Goal: Task Accomplishment & Management: Complete application form

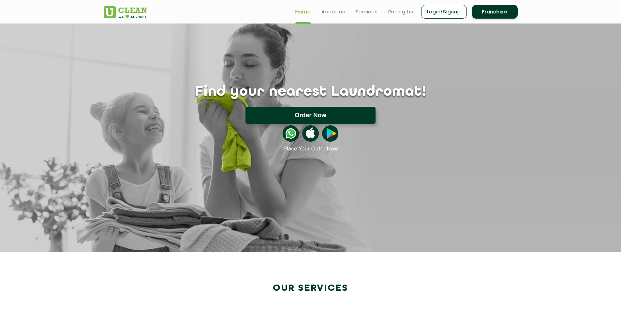
click at [330, 115] on button "Order Now" at bounding box center [311, 115] width 130 height 17
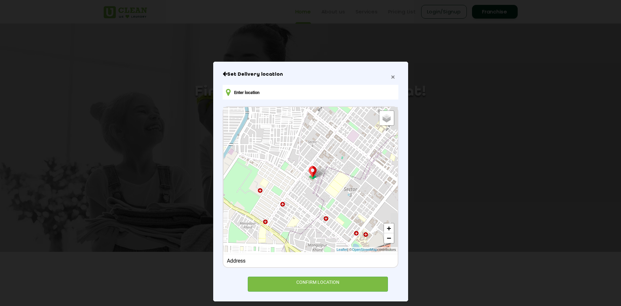
click at [393, 80] on span "×" at bounding box center [393, 77] width 4 height 8
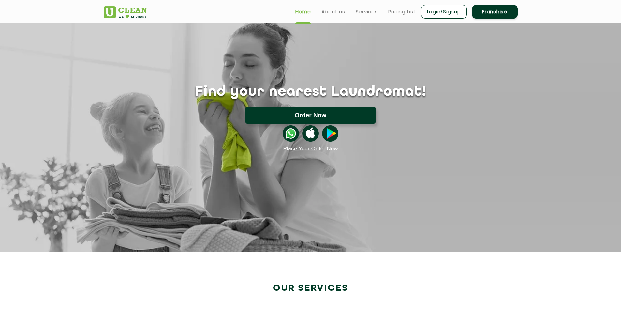
click at [351, 117] on button "Order Now" at bounding box center [311, 115] width 130 height 17
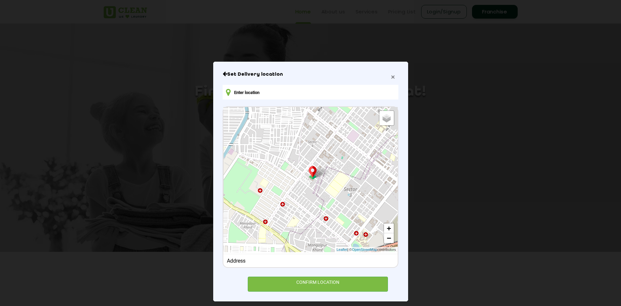
click at [392, 79] on span "×" at bounding box center [393, 77] width 4 height 8
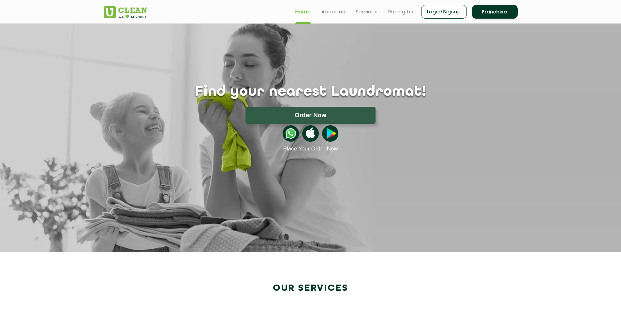
click at [501, 12] on link "Franchise" at bounding box center [495, 12] width 46 height 14
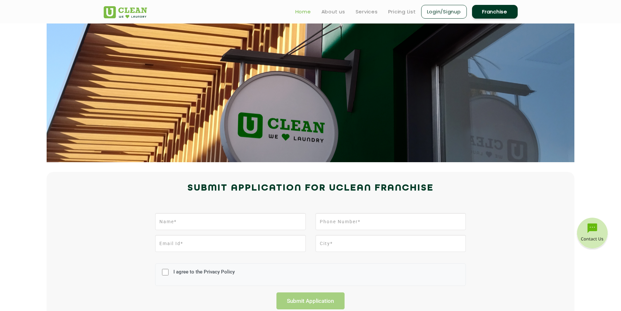
click at [302, 10] on link "Home" at bounding box center [303, 12] width 16 height 8
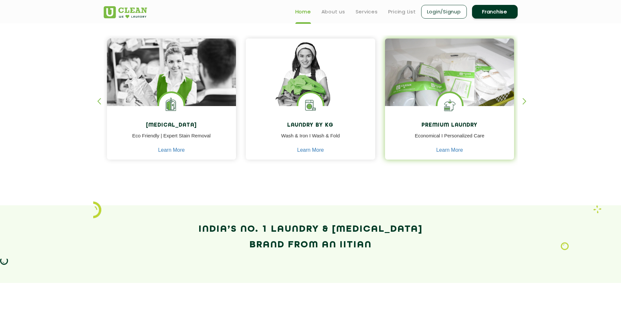
scroll to position [196, 0]
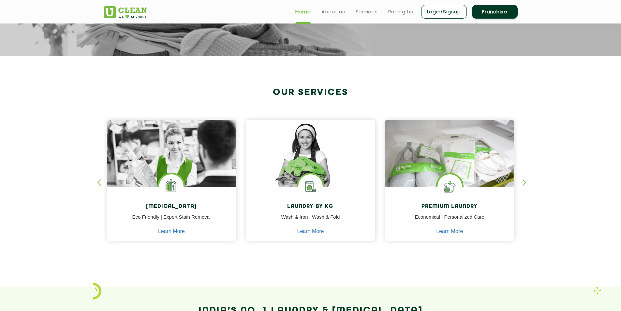
click at [524, 185] on div "button" at bounding box center [528, 188] width 10 height 18
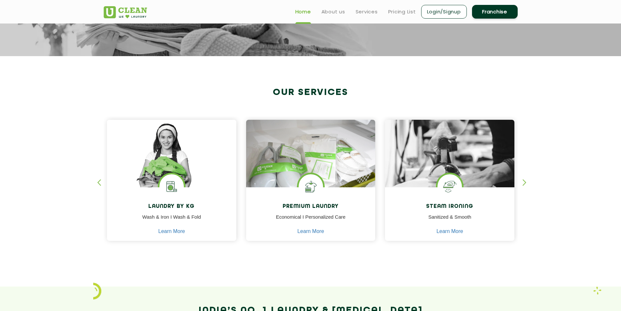
click at [525, 183] on div "button" at bounding box center [528, 188] width 10 height 18
click at [98, 180] on div "button" at bounding box center [102, 188] width 10 height 18
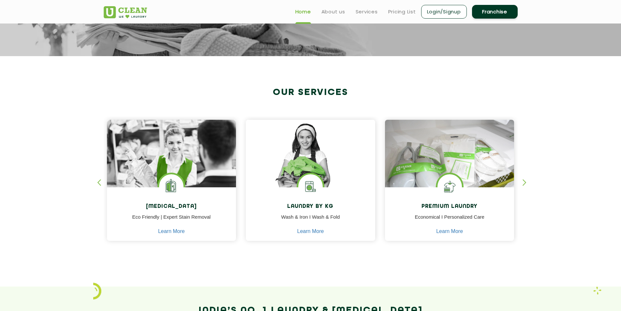
click at [98, 180] on div "button" at bounding box center [102, 188] width 10 height 18
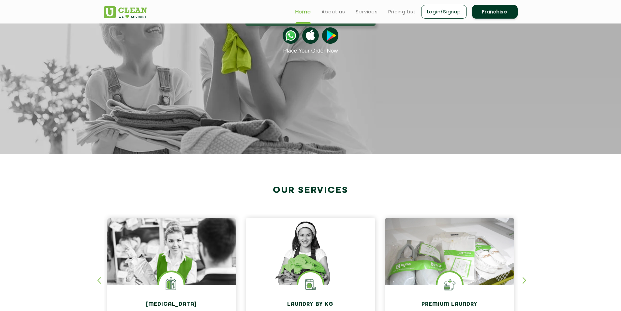
scroll to position [0, 0]
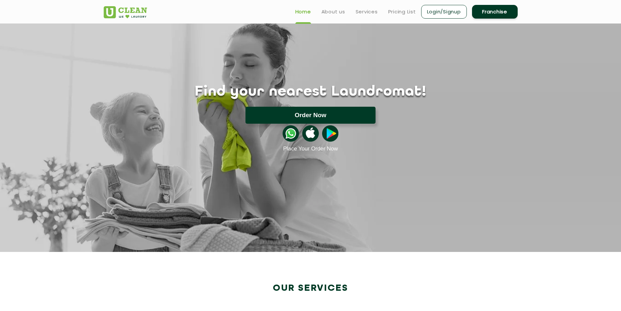
click at [293, 118] on button "Order Now" at bounding box center [311, 115] width 130 height 17
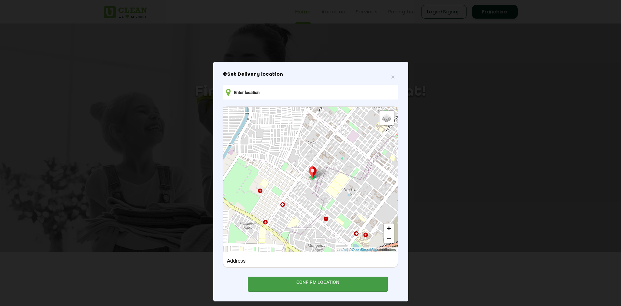
click at [293, 285] on div "CONFIRM LOCATION" at bounding box center [318, 284] width 141 height 15
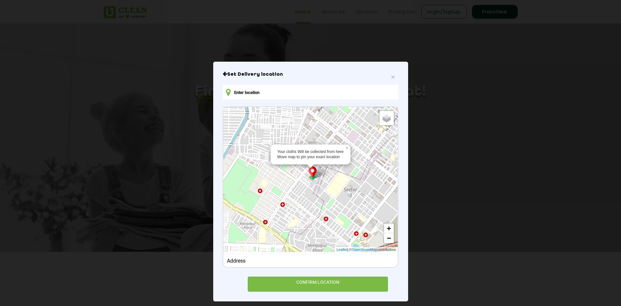
click at [312, 174] on img at bounding box center [313, 172] width 12 height 13
click at [312, 173] on img at bounding box center [313, 172] width 12 height 13
click at [311, 173] on img at bounding box center [313, 172] width 12 height 13
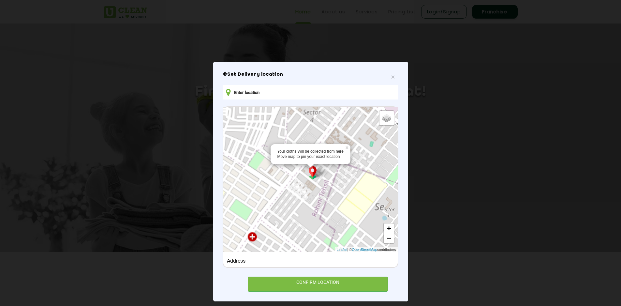
click at [309, 174] on img at bounding box center [313, 172] width 12 height 13
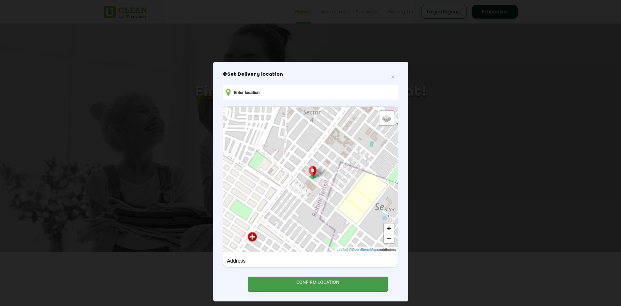
click at [300, 286] on div "CONFIRM LOCATION" at bounding box center [318, 284] width 141 height 15
click at [299, 286] on div "CONFIRM LOCATION" at bounding box center [318, 284] width 141 height 15
click at [263, 264] on div "Address" at bounding box center [310, 260] width 174 height 13
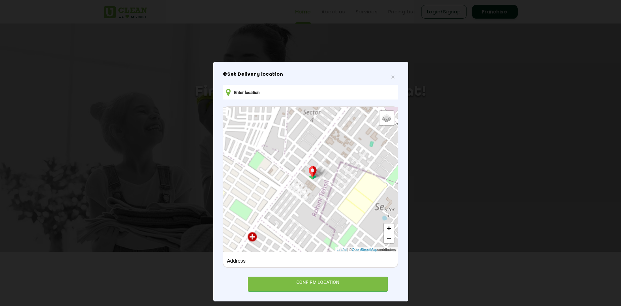
click at [246, 258] on div "Address" at bounding box center [310, 261] width 167 height 6
click at [276, 256] on div "Address" at bounding box center [310, 260] width 174 height 13
click at [264, 260] on div "Address" at bounding box center [310, 261] width 167 height 6
click at [263, 260] on div "Address" at bounding box center [310, 261] width 167 height 6
click at [226, 94] on icon at bounding box center [228, 92] width 5 height 8
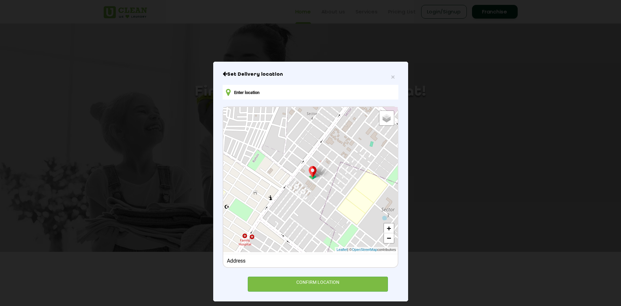
click at [320, 94] on input "text" at bounding box center [310, 92] width 175 height 15
click at [391, 79] on span "×" at bounding box center [393, 77] width 4 height 8
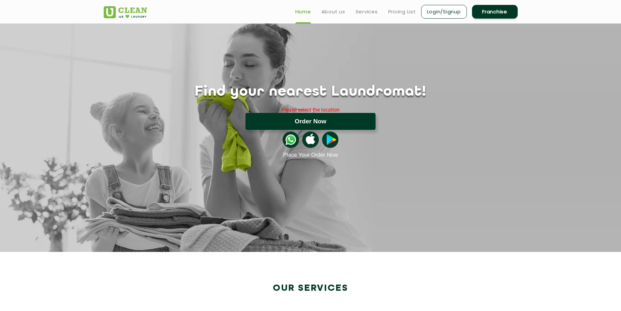
click at [315, 123] on button "Order Now" at bounding box center [311, 121] width 130 height 17
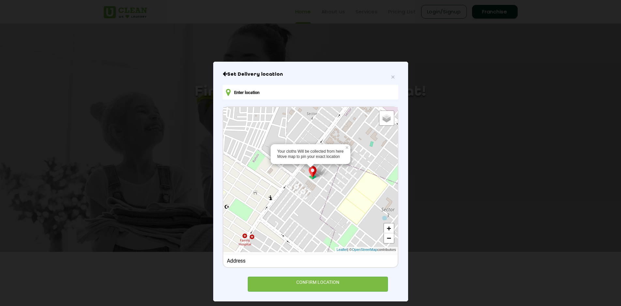
click at [262, 261] on div "Address" at bounding box center [310, 261] width 167 height 6
click at [261, 262] on div "Address" at bounding box center [310, 261] width 167 height 6
click at [260, 263] on div "Address" at bounding box center [310, 261] width 167 height 6
click at [293, 277] on div "CONFIRM LOCATION" at bounding box center [318, 284] width 141 height 15
click at [223, 75] on icon "Close" at bounding box center [225, 73] width 5 height 5
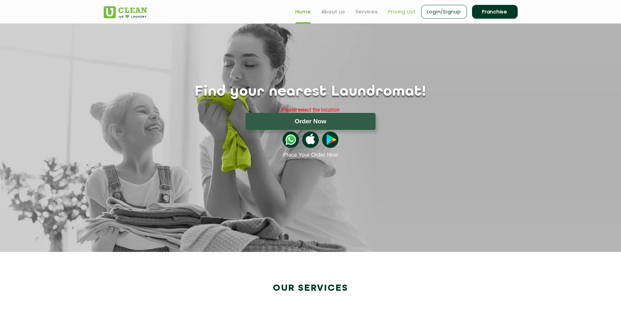
click at [394, 13] on link "Pricing List" at bounding box center [402, 12] width 28 height 8
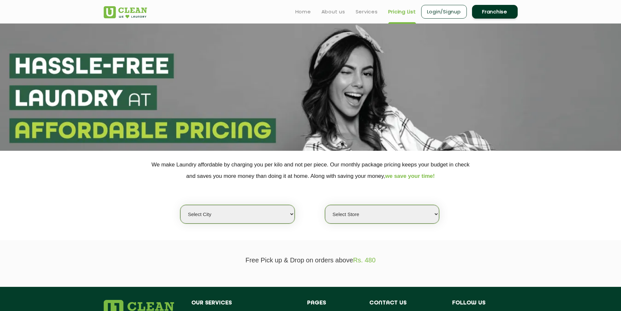
click at [274, 212] on select "Select city [GEOGRAPHIC_DATA] [GEOGRAPHIC_DATA] [GEOGRAPHIC_DATA] [GEOGRAPHIC_D…" at bounding box center [237, 214] width 114 height 19
select select "125"
click at [180, 205] on select "Select city [GEOGRAPHIC_DATA] [GEOGRAPHIC_DATA] [GEOGRAPHIC_DATA] [GEOGRAPHIC_D…" at bounding box center [237, 214] width 114 height 19
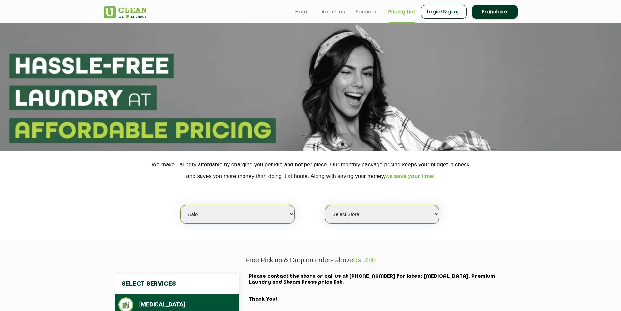
click at [370, 214] on select "Select Store UClean Aalo" at bounding box center [382, 214] width 114 height 19
select select "354"
click at [325, 205] on select "Select Store UClean Aalo" at bounding box center [382, 214] width 114 height 19
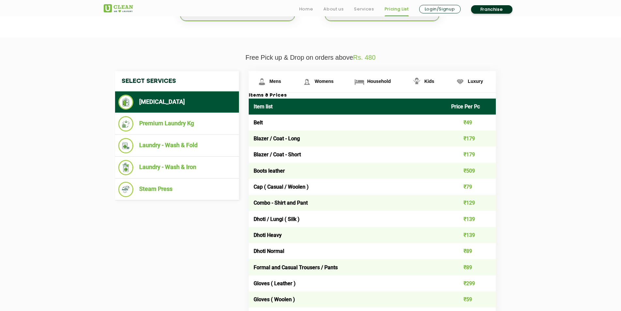
scroll to position [228, 0]
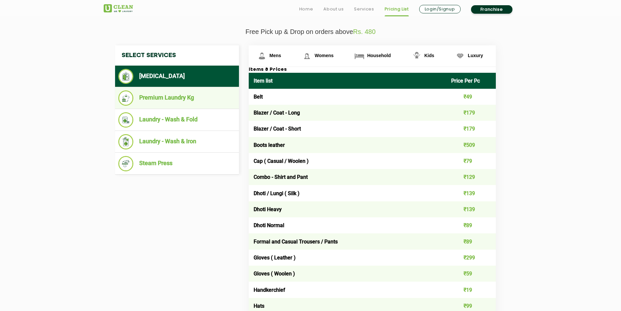
click at [179, 99] on li "Premium Laundry Kg" at bounding box center [176, 97] width 117 height 15
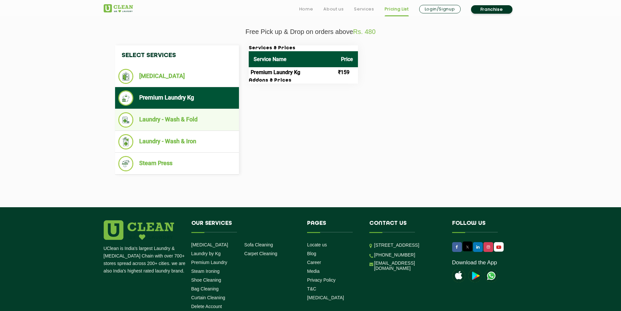
click at [196, 120] on li "Laundry - Wash & Fold" at bounding box center [176, 119] width 117 height 15
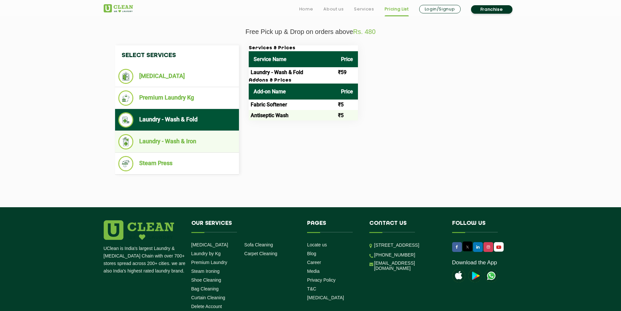
click at [197, 142] on li "Laundry - Wash & Iron" at bounding box center [176, 141] width 117 height 15
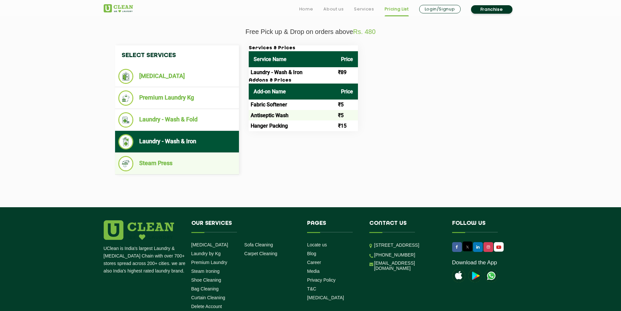
click at [190, 158] on li "Steam Press" at bounding box center [176, 163] width 117 height 15
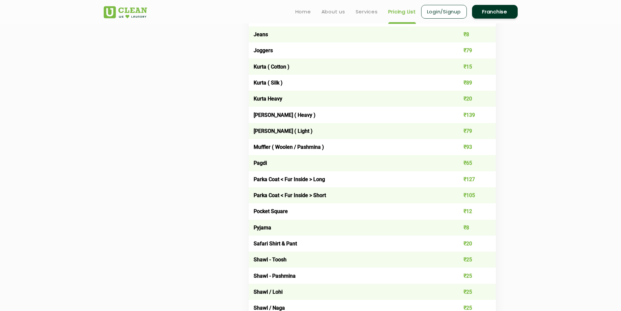
scroll to position [554, 0]
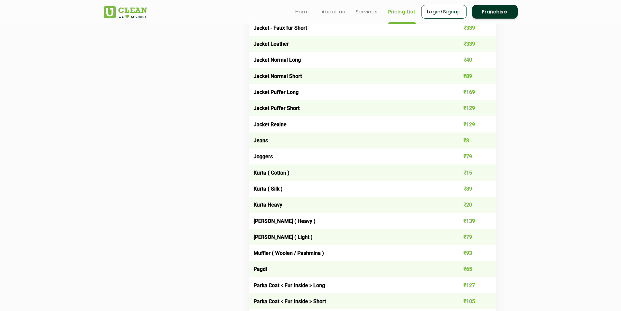
click at [501, 12] on link "Franchise" at bounding box center [495, 12] width 46 height 14
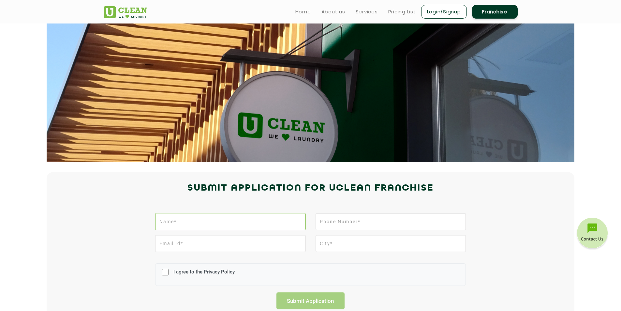
click at [195, 219] on input "text" at bounding box center [230, 221] width 150 height 17
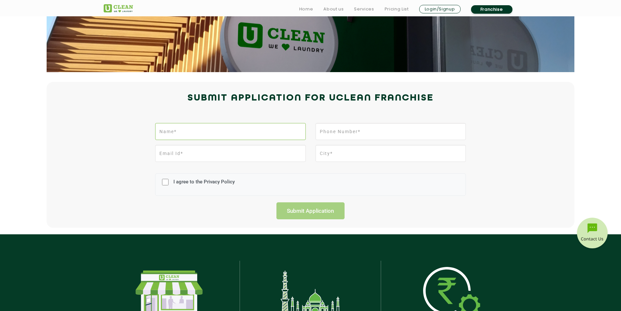
scroll to position [98, 0]
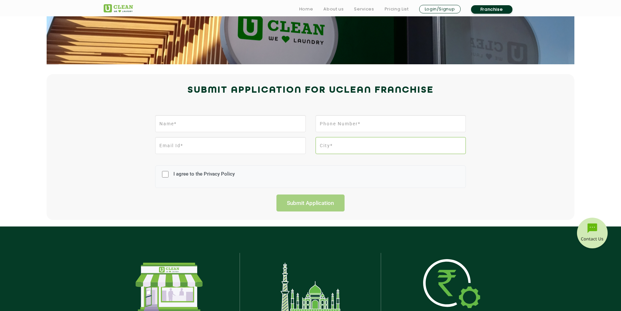
click at [327, 148] on input "text" at bounding box center [391, 145] width 150 height 17
type input "[GEOGRAPHIC_DATA]"
type input "526609416"
click at [206, 128] on input "text" at bounding box center [230, 123] width 150 height 17
click at [183, 146] on input "email" at bounding box center [230, 145] width 150 height 17
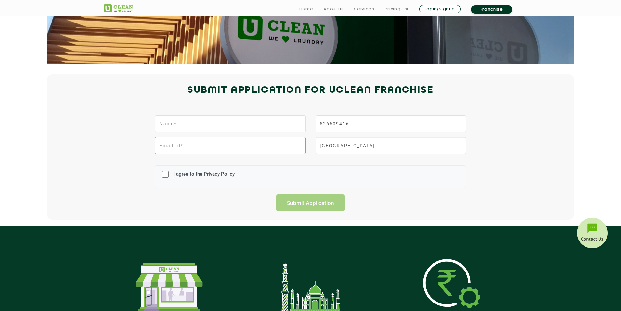
type input "[EMAIL_ADDRESS][DOMAIN_NAME]"
click at [362, 124] on input "526609416" at bounding box center [391, 123] width 150 height 17
type input "528743212"
click at [240, 128] on input "text" at bounding box center [230, 123] width 150 height 17
click at [216, 126] on input "text" at bounding box center [230, 123] width 150 height 17
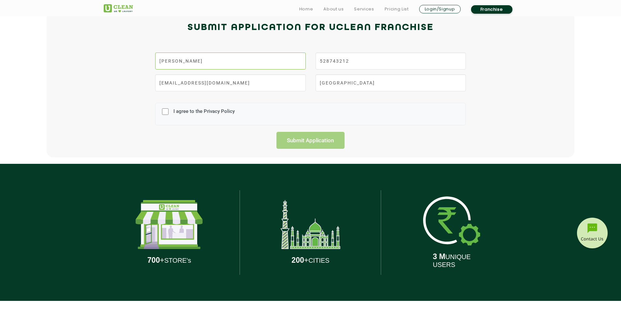
scroll to position [163, 0]
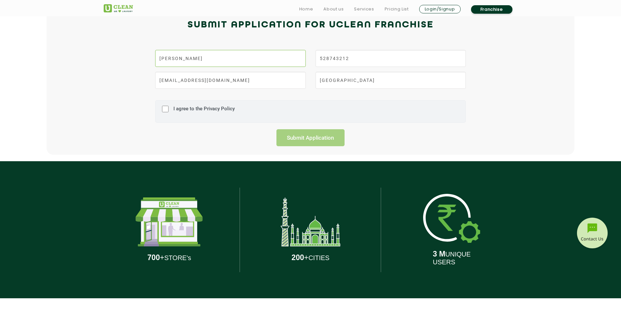
type input "[PERSON_NAME]"
click at [167, 111] on input "I agree to the Privacy Policy" at bounding box center [165, 108] width 7 height 17
checkbox input "true"
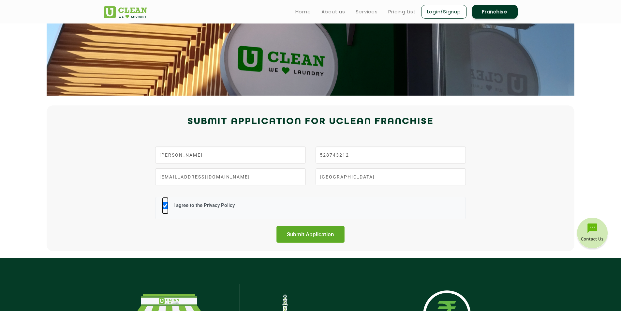
scroll to position [65, 0]
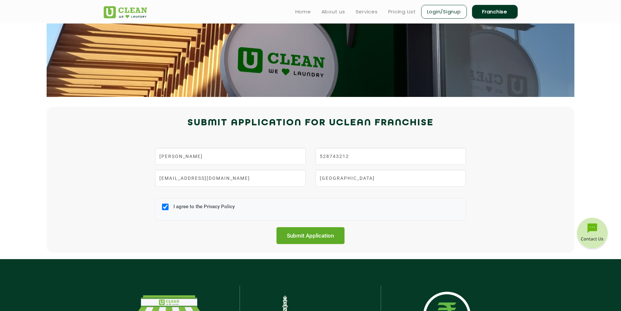
click at [313, 238] on input "Submit Application" at bounding box center [311, 235] width 68 height 17
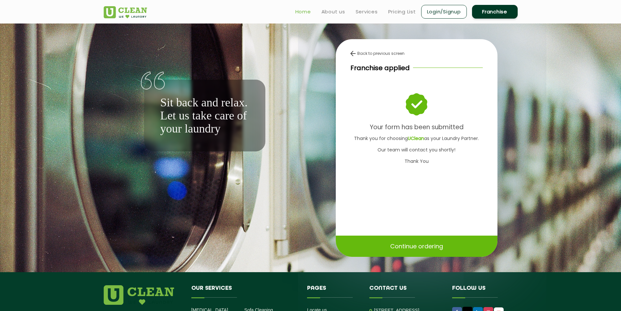
click at [306, 12] on link "Home" at bounding box center [303, 12] width 16 height 8
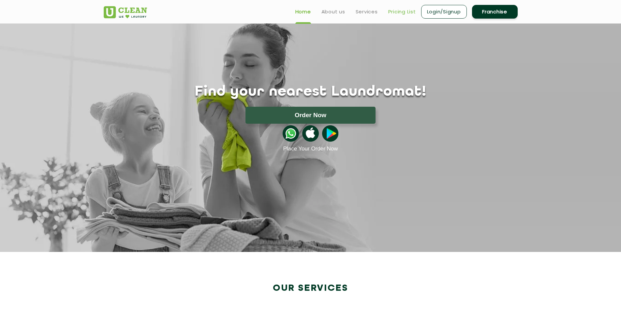
click at [405, 11] on link "Pricing List" at bounding box center [402, 12] width 28 height 8
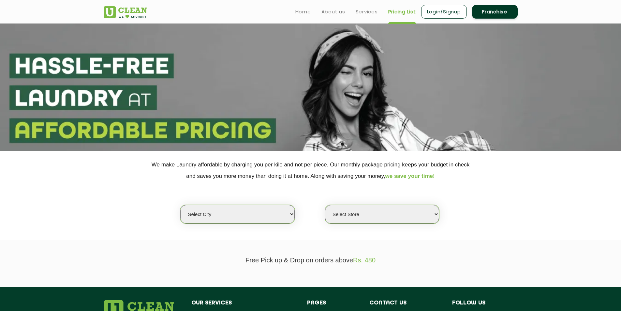
select select "0"
click at [436, 212] on select "Select Store" at bounding box center [382, 214] width 114 height 19
click at [270, 213] on select "Select city [GEOGRAPHIC_DATA] [GEOGRAPHIC_DATA] [GEOGRAPHIC_DATA] [GEOGRAPHIC_D…" at bounding box center [237, 214] width 114 height 19
click at [424, 51] on section at bounding box center [310, 86] width 621 height 127
